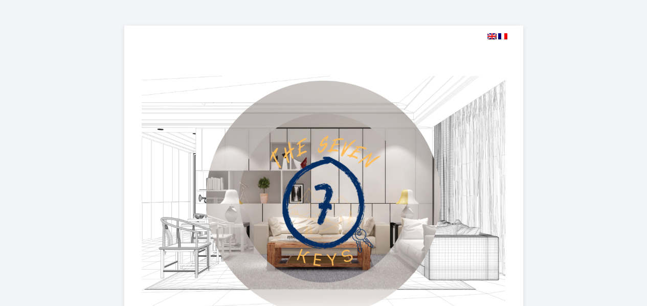
select select
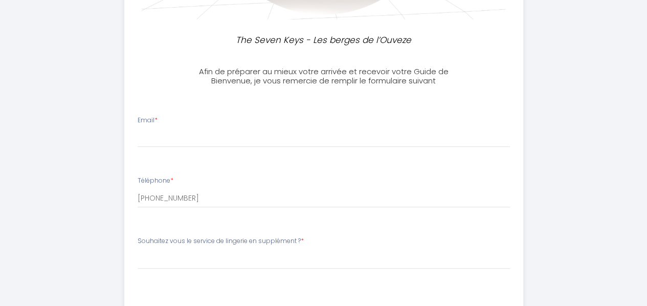
scroll to position [302, 0]
click at [148, 137] on input "Email *" at bounding box center [324, 137] width 373 height 18
type input "[EMAIL_ADDRESS][DOMAIN_NAME]"
click at [195, 175] on div "Téléphone * [PHONE_NUMBER]" at bounding box center [323, 191] width 386 height 32
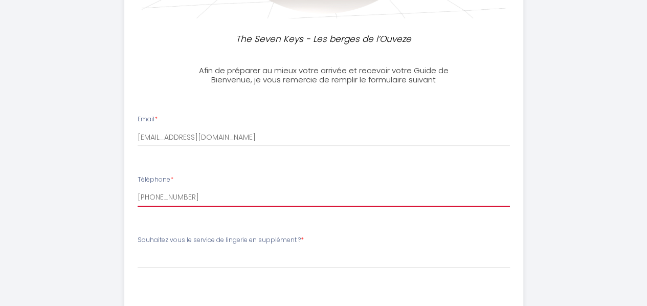
click at [169, 196] on input "[PHONE_NUMBER]" at bounding box center [324, 197] width 373 height 18
click at [141, 195] on input "[PHONE_NUMBER]" at bounding box center [324, 197] width 373 height 18
click at [220, 198] on input "[PHONE_NUMBER]" at bounding box center [324, 197] width 373 height 18
type input "+"
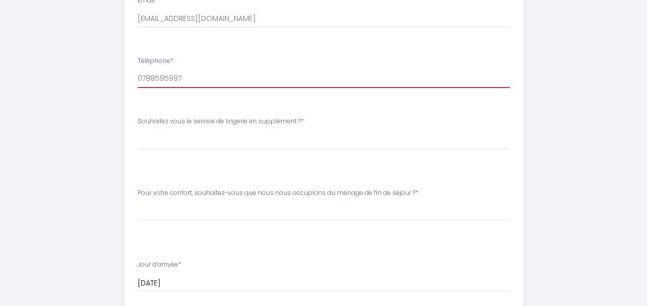
scroll to position [423, 0]
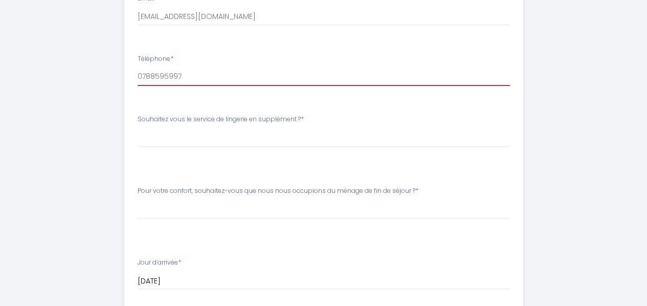
type input "0788595997"
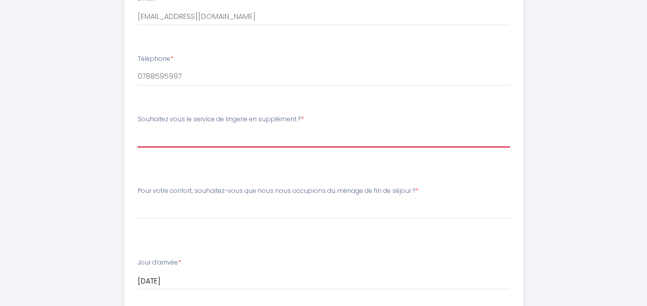
click at [148, 133] on select "[PERSON_NAME] vous le service de lingerie en supplément ? Je ne souhaite pas so…" at bounding box center [324, 137] width 373 height 19
select select "Je ne souhaite pas souscrire au service de lingerie supplémentaire."
click at [138, 128] on select "[PERSON_NAME] vous le service de lingerie en supplément ? Je ne souhaite pas so…" at bounding box center [324, 137] width 373 height 19
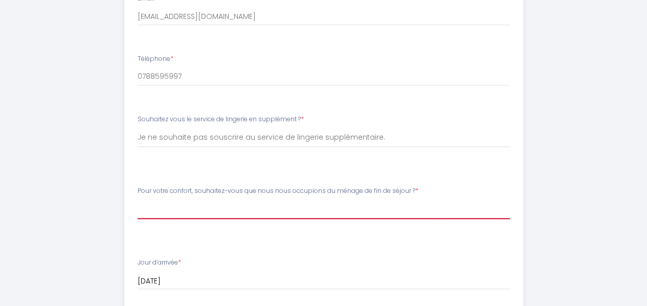
click at [149, 147] on select "Veuillez ChoisirPour votre confort, souhaitez-vous que nous nous occupions du m…" at bounding box center [324, 137] width 373 height 19
select select "Non, je ne souhaite pas l’option ménage. Dans ce cas, merci de rendre l’apparte…"
click at [138, 147] on select "Veuillez ChoisirPour votre confort, souhaitez-vous que nous nous occupions du m…" at bounding box center [324, 137] width 373 height 19
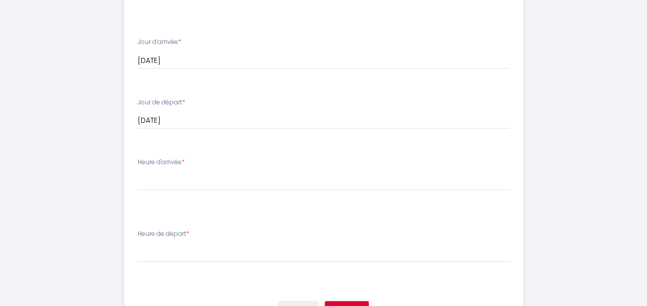
scroll to position [646, 0]
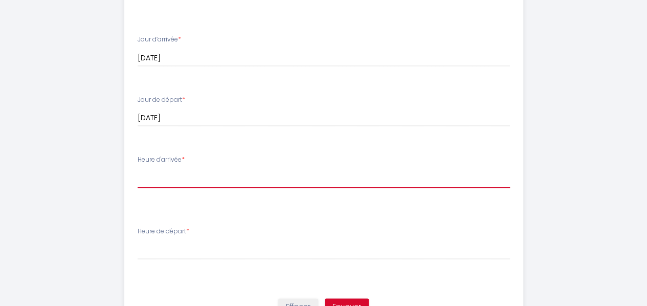
select select "Entre 16:00 et 18:00"
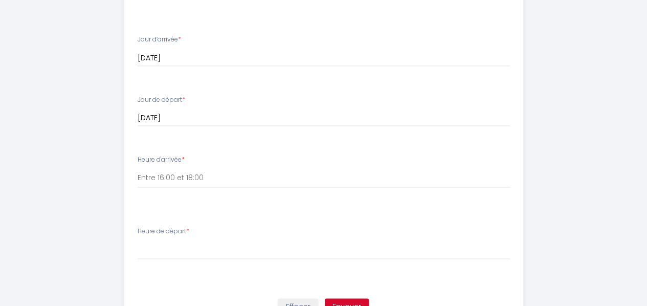
click at [166, 231] on label "Heure de départ *" at bounding box center [164, 232] width 52 height 10
click at [157, 208] on li "Heure d'arrivée * [PERSON_NAME] d'arrivée Entre 16:00 et 18:00 Entre 18:00 et 2…" at bounding box center [324, 181] width 398 height 65
click at [183, 233] on label "Heure de départ *" at bounding box center [164, 232] width 52 height 10
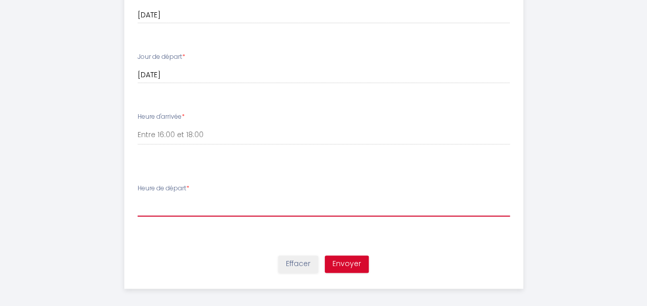
scroll to position [696, 0]
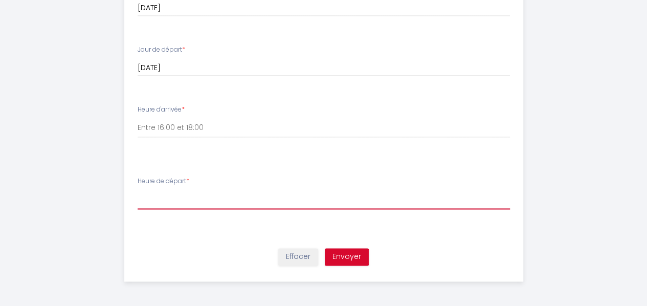
select select "Avant 10:00"
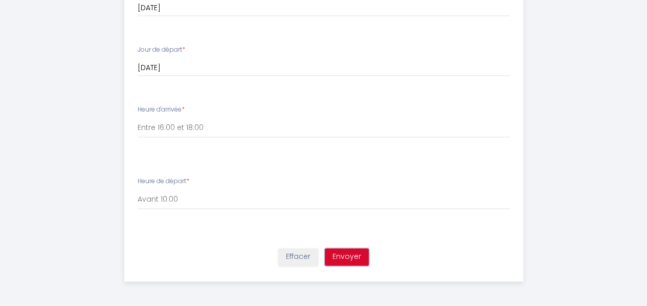
click at [346, 255] on button "Envoyer" at bounding box center [347, 256] width 44 height 17
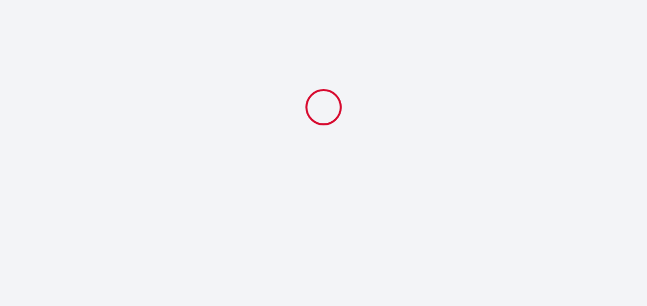
select select "Je ne souhaite pas souscrire au service de lingerie supplémentaire."
select select "Non, je ne souhaite pas l’option ménage. Dans ce cas, merci de rendre l’apparte…"
select select "Entre 16:00 et 18:00"
select select "Avant 10:00"
